Goal: Ask a question: Seek information or help from site administrators or community

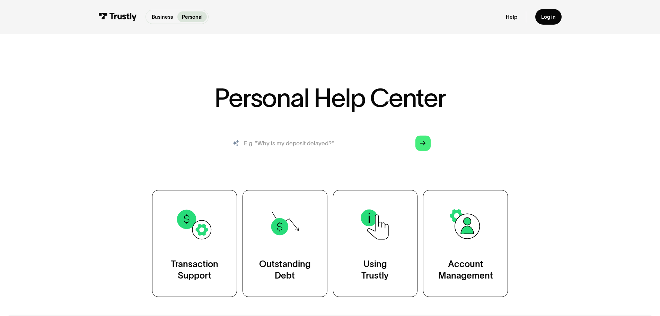
click at [277, 144] on input "search" at bounding box center [329, 143] width 213 height 24
type input "won't connect to my bank"
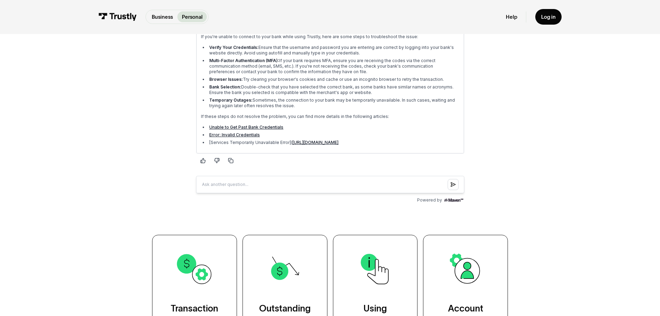
scroll to position [104, 0]
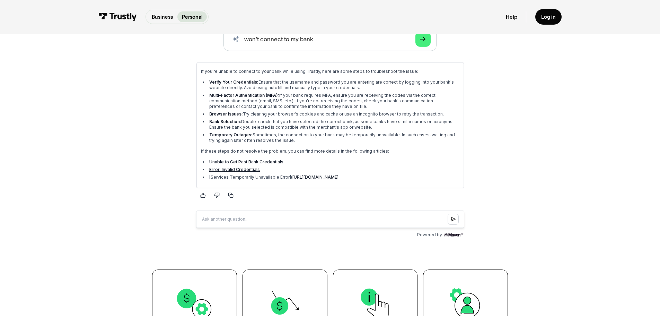
click at [331, 176] on link "https://us.trustly.com/help-center/services-unavailable-error?utm_source=m" at bounding box center [315, 176] width 46 height 5
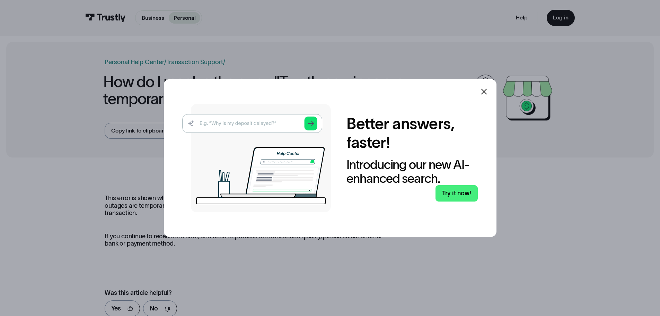
click at [485, 92] on icon at bounding box center [484, 91] width 8 height 8
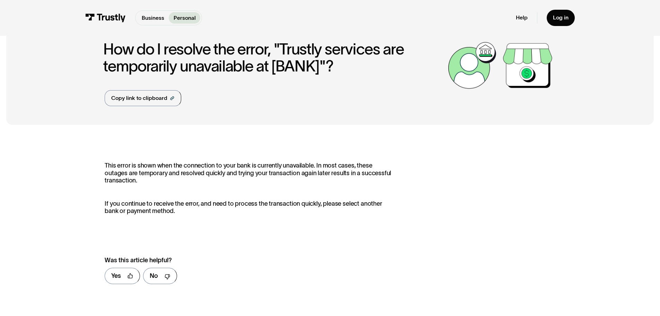
scroll to position [139, 0]
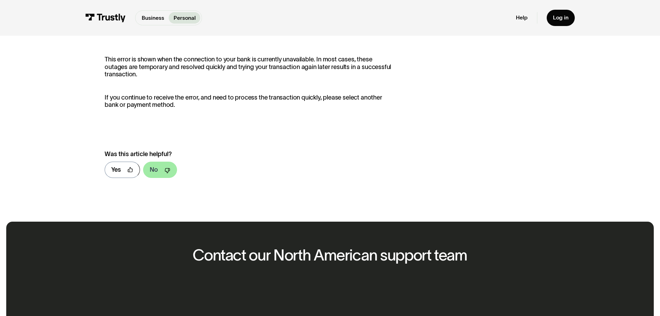
click at [156, 171] on div "No" at bounding box center [154, 169] width 8 height 9
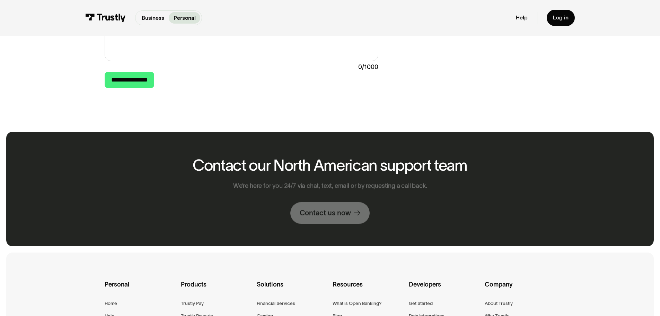
scroll to position [381, 0]
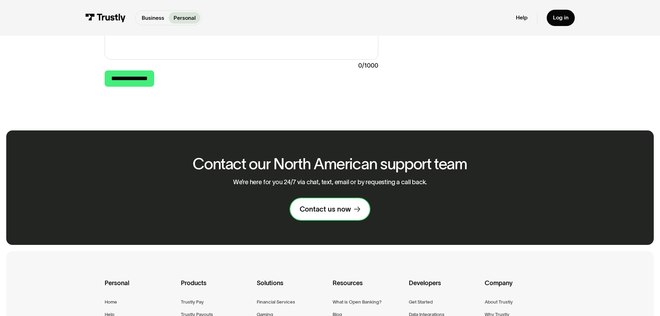
click at [337, 213] on div "Contact us now" at bounding box center [325, 208] width 51 height 9
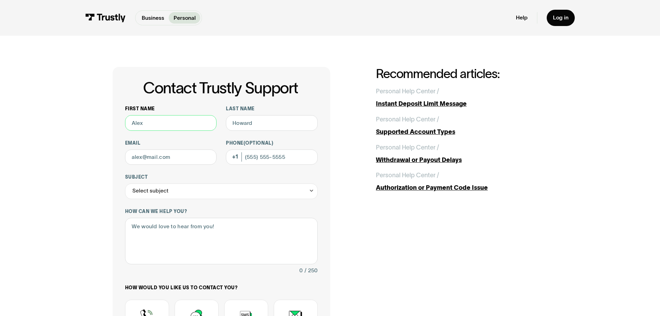
click at [160, 126] on input "First name" at bounding box center [171, 123] width 92 height 16
type input "Anthony"
type input "Labbe"
type input "anthonylabbe70@gmail.com"
type input "(860) 841-7866"
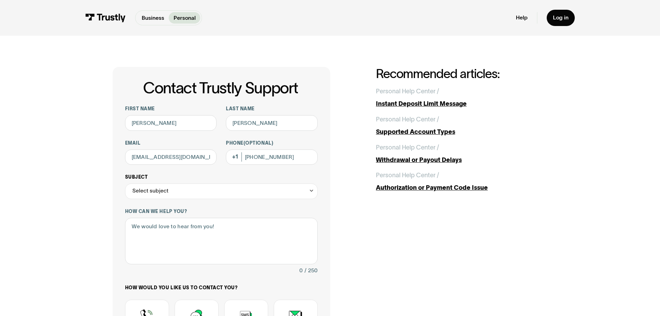
click at [311, 192] on icon "Contact Trustly Support" at bounding box center [312, 190] width 6 height 6
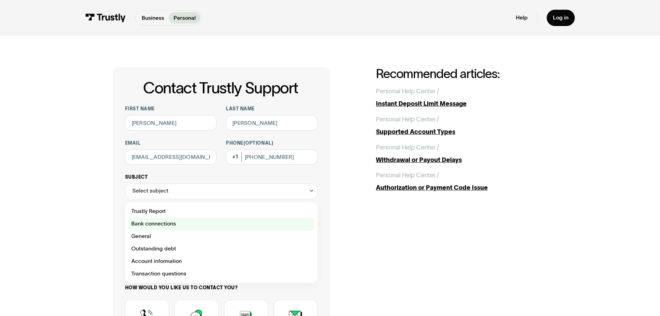
click at [177, 227] on div "Contact Trustly Support" at bounding box center [221, 224] width 186 height 12
type input "**********"
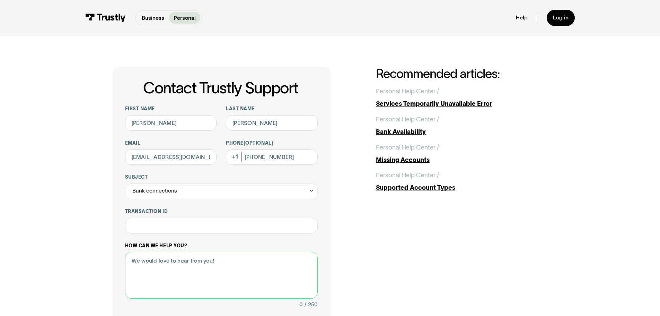
click at [162, 265] on textarea "How can we help you?" at bounding box center [221, 275] width 193 height 47
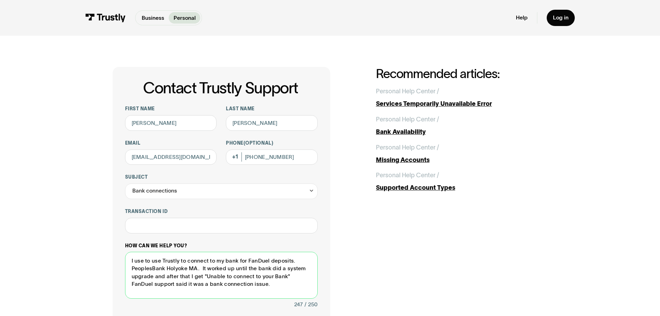
click at [152, 285] on textarea "I use to use Trustly to connect to my bank for FanDuel deposits. PeoplesBank Ho…" at bounding box center [221, 275] width 193 height 47
click at [162, 284] on textarea "I use to use Trustly to connect to my bank for FanDuel deposits. PeoplesBank Ho…" at bounding box center [221, 275] width 193 height 47
click at [207, 285] on textarea "I use to use Trustly to connect to my bank for FanDuel deposits. PeoplesBank Ho…" at bounding box center [221, 275] width 193 height 47
drag, startPoint x: 219, startPoint y: 285, endPoint x: 263, endPoint y: 284, distance: 44.4
click at [263, 284] on textarea "I use to use Trustly to connect to my bank for FanDuel deposits. PeoplesBank Ho…" at bounding box center [221, 275] width 193 height 47
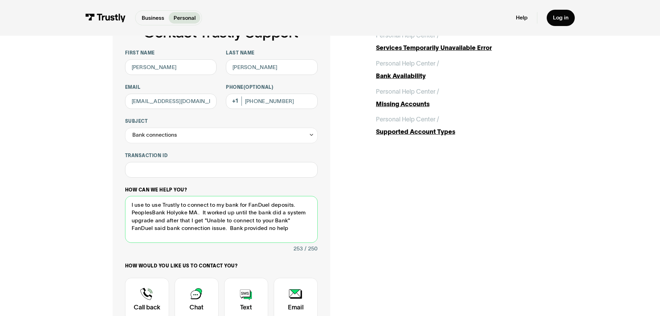
scroll to position [69, 0]
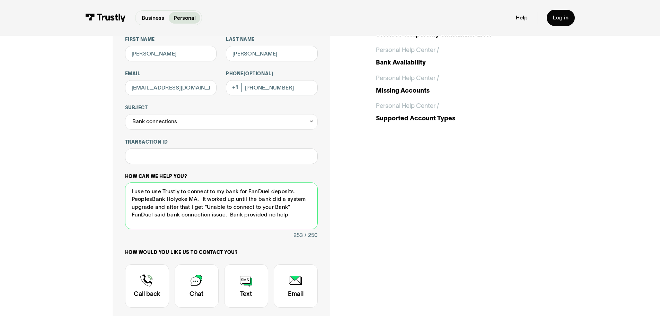
click at [200, 200] on textarea "I use to use Trustly to connect to my bank for FanDuel deposits. PeoplesBank Ho…" at bounding box center [221, 205] width 193 height 47
click at [289, 209] on textarea "I use to use Trustly to connect to my bank for FanDuel deposits. PeoplesBank Ho…" at bounding box center [221, 205] width 193 height 47
click at [204, 216] on textarea "I use to use Trustly to connect to my bank for FanDuel deposits. PeoplesBank Ho…" at bounding box center [221, 205] width 193 height 47
type textarea "I use to use Trustly to connect to my bank for FanDuel deposits. PeoplesBank Ho…"
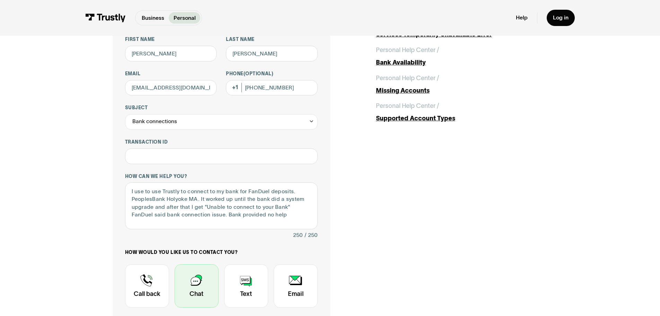
click at [194, 285] on div "Contact Trustly Support" at bounding box center [197, 285] width 44 height 43
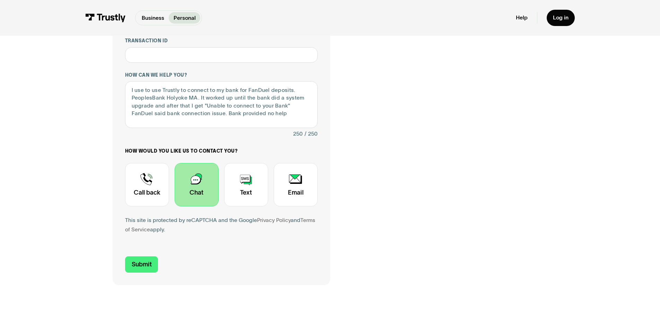
scroll to position [173, 0]
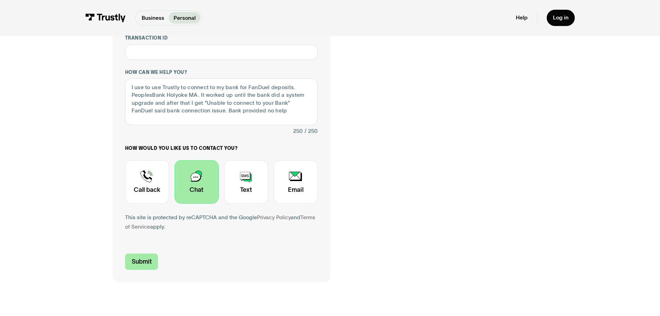
click at [144, 262] on input "Submit" at bounding box center [141, 261] width 33 height 16
type input "+18608417866"
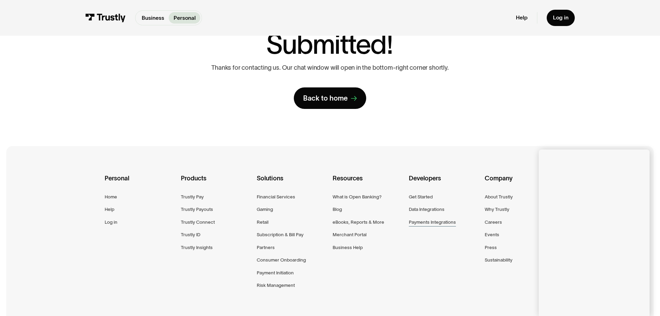
scroll to position [69, 0]
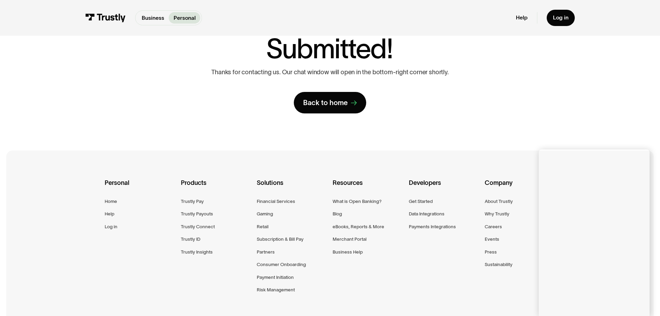
click at [535, 131] on div "**********" at bounding box center [330, 55] width 629 height 178
click at [508, 301] on div "Personal Home Help Log in Products Trustly Pay Trustly Payouts Trustly Connect …" at bounding box center [330, 245] width 450 height 191
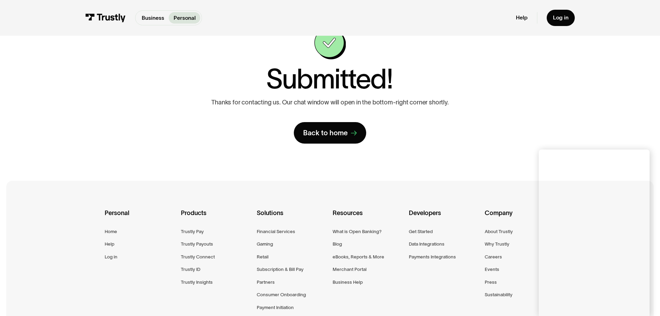
scroll to position [35, 0]
